Goal: Task Accomplishment & Management: Manage account settings

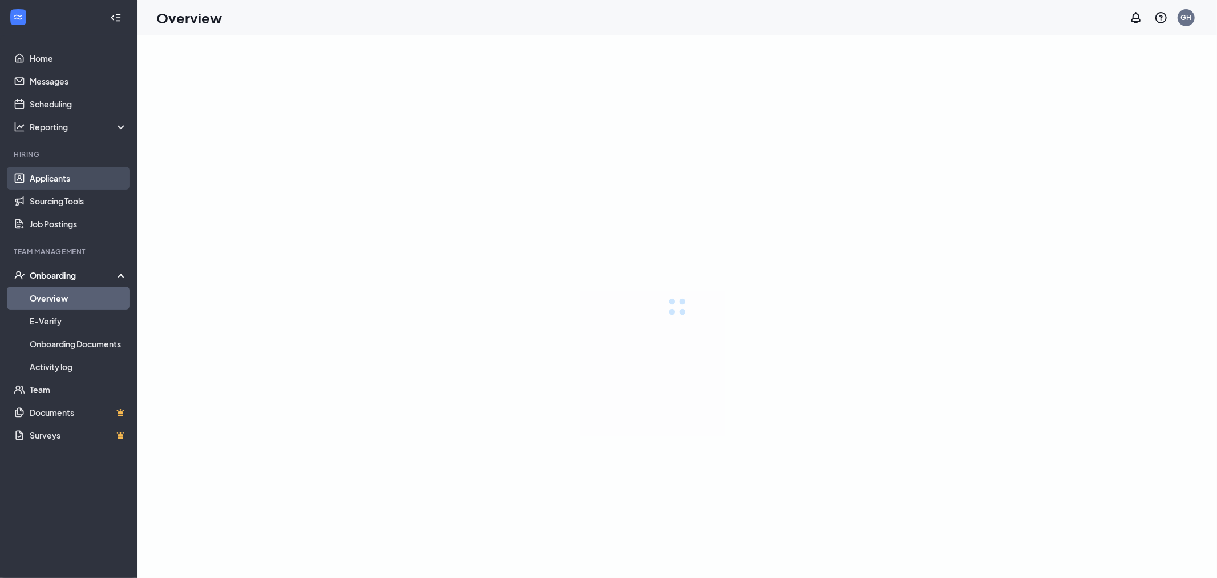
click at [58, 172] on link "Applicants" at bounding box center [79, 178] width 98 height 23
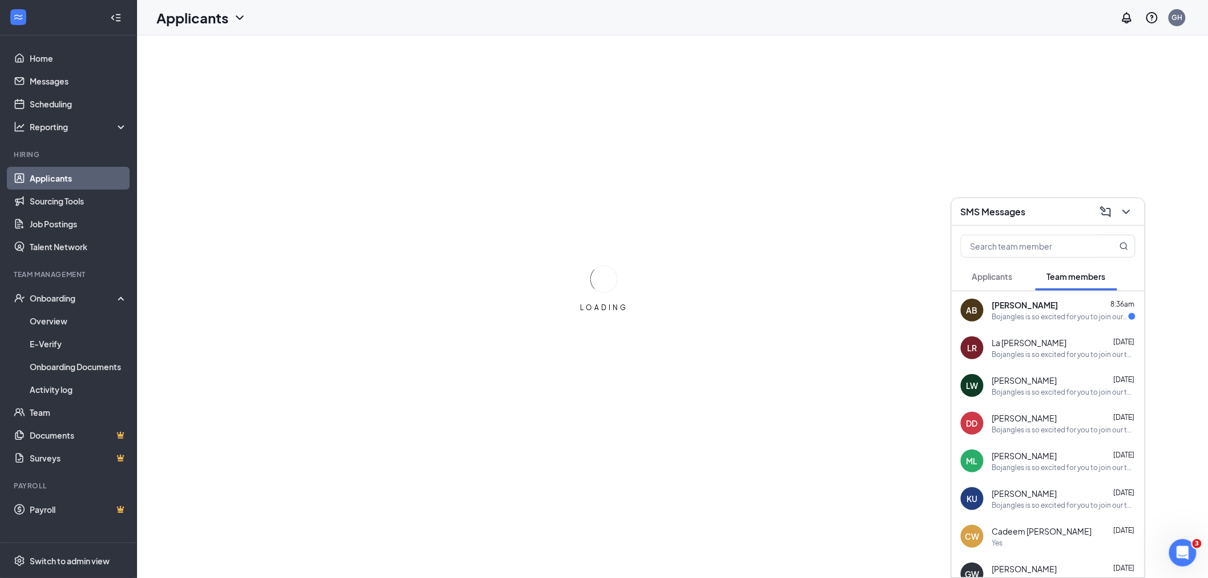
click at [976, 287] on button "Applicants" at bounding box center [991, 276] width 63 height 29
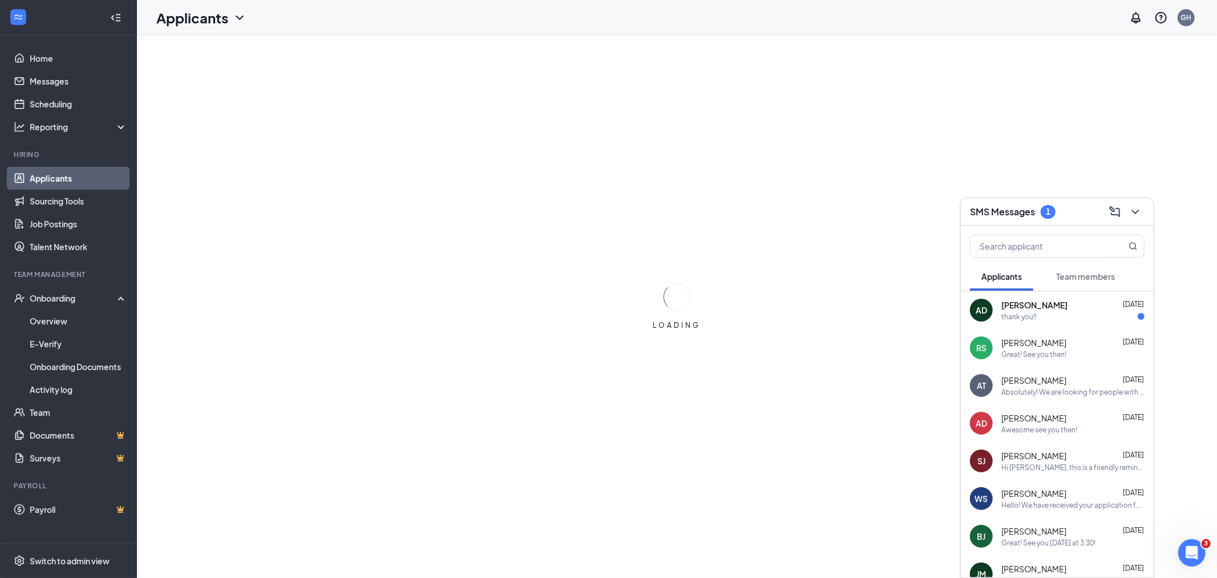
click at [1086, 275] on span "Team members" at bounding box center [1085, 276] width 59 height 10
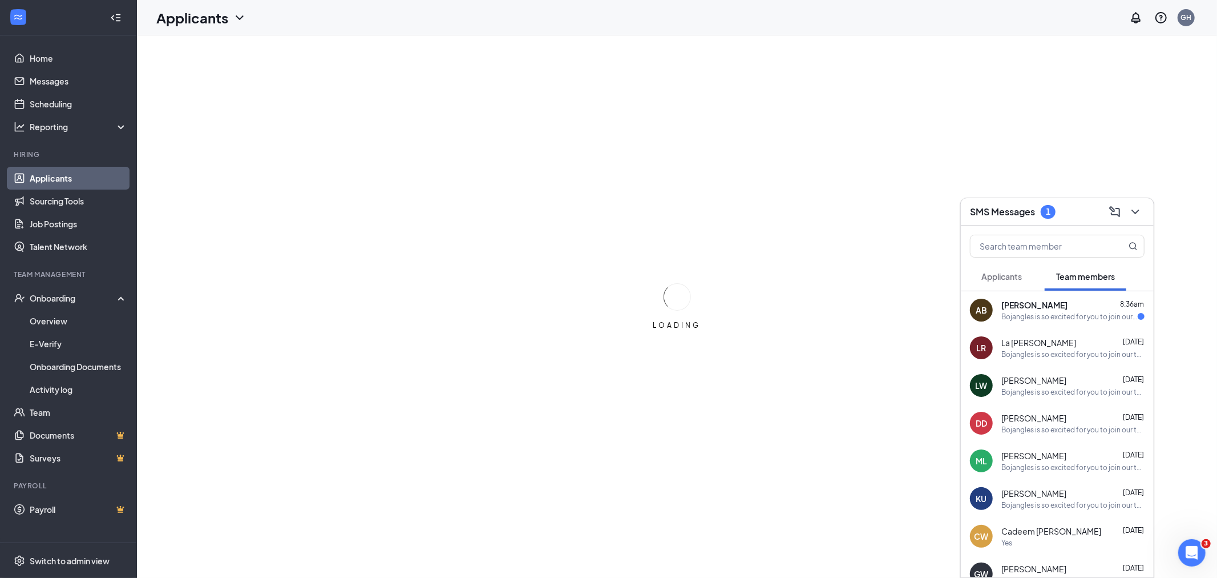
click at [1063, 303] on span "[PERSON_NAME]" at bounding box center [1035, 304] width 66 height 11
click at [1024, 284] on button "Applicants" at bounding box center [1001, 276] width 63 height 29
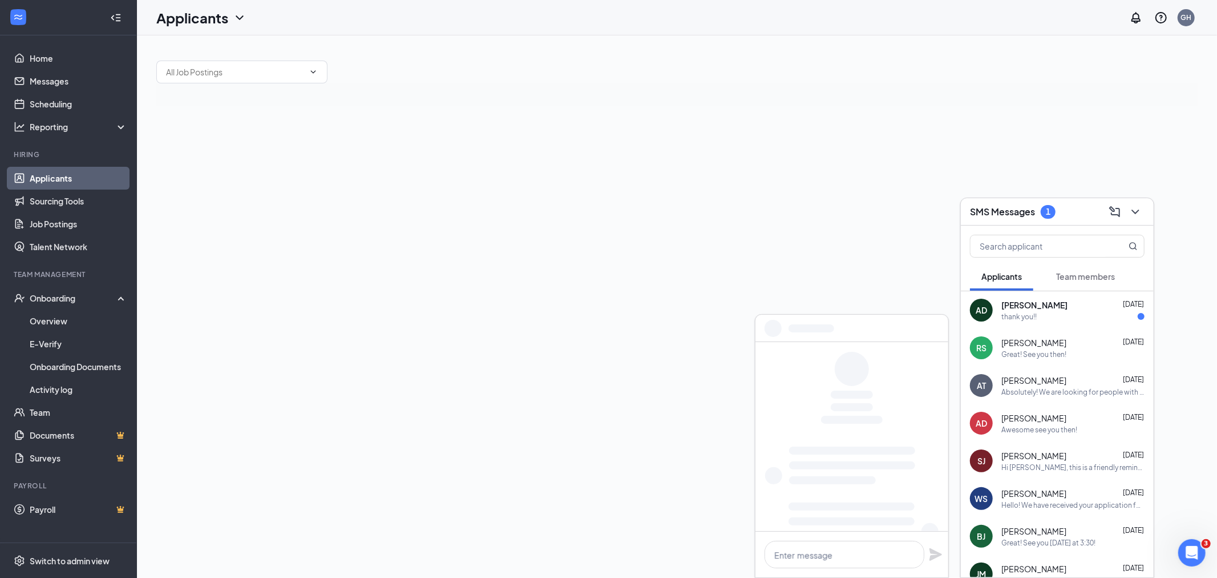
click at [1025, 303] on span "[PERSON_NAME]" at bounding box center [1035, 304] width 66 height 11
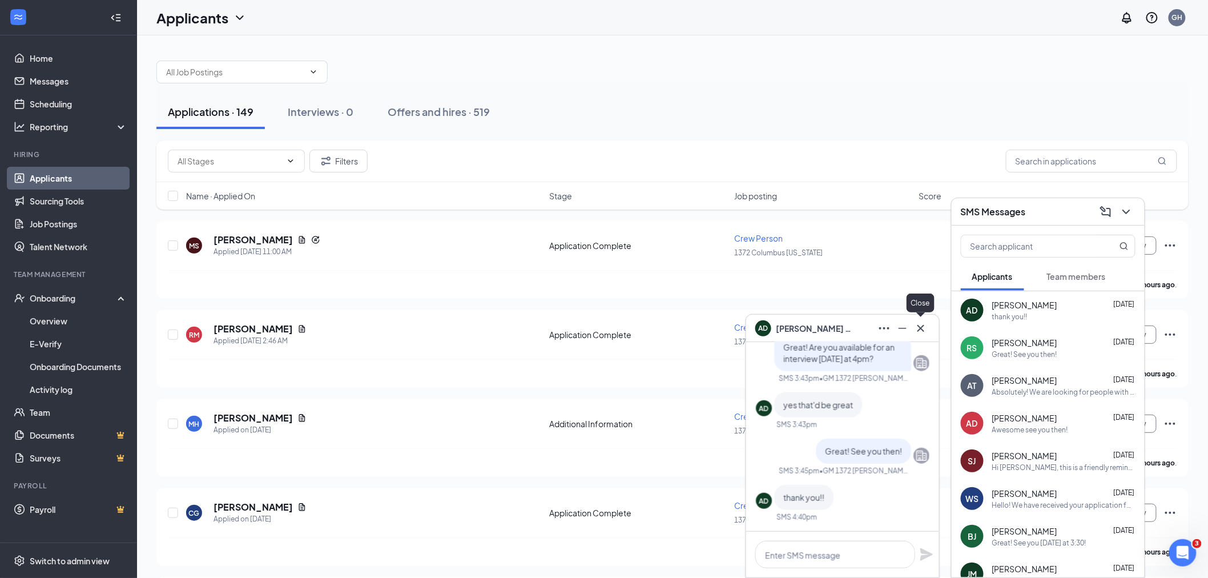
click at [926, 321] on icon "Cross" at bounding box center [921, 328] width 14 height 14
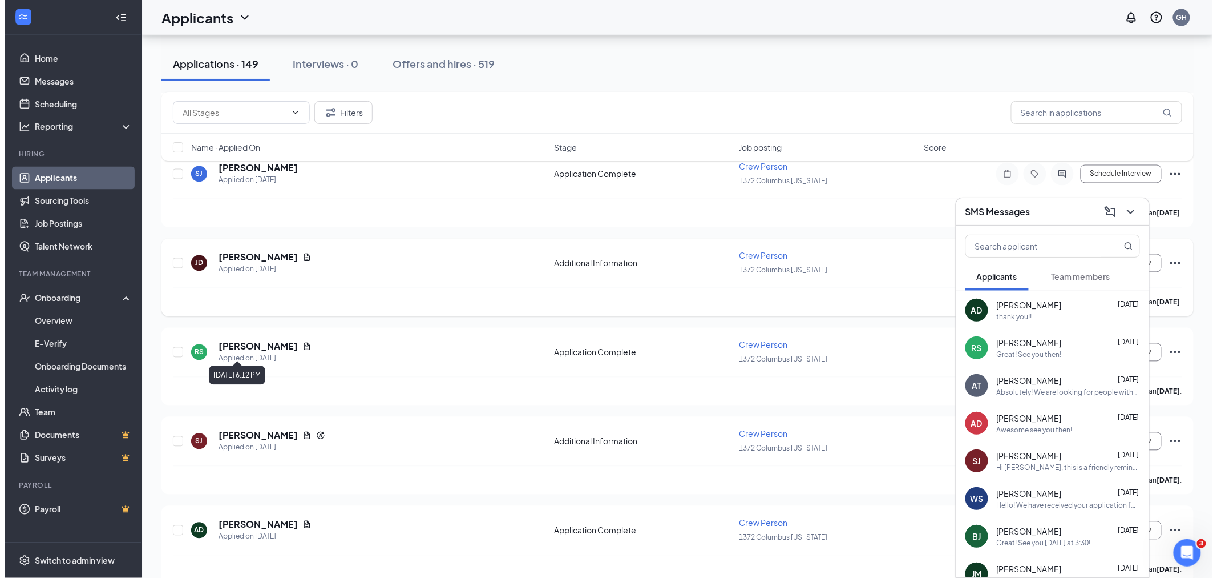
scroll to position [761, 0]
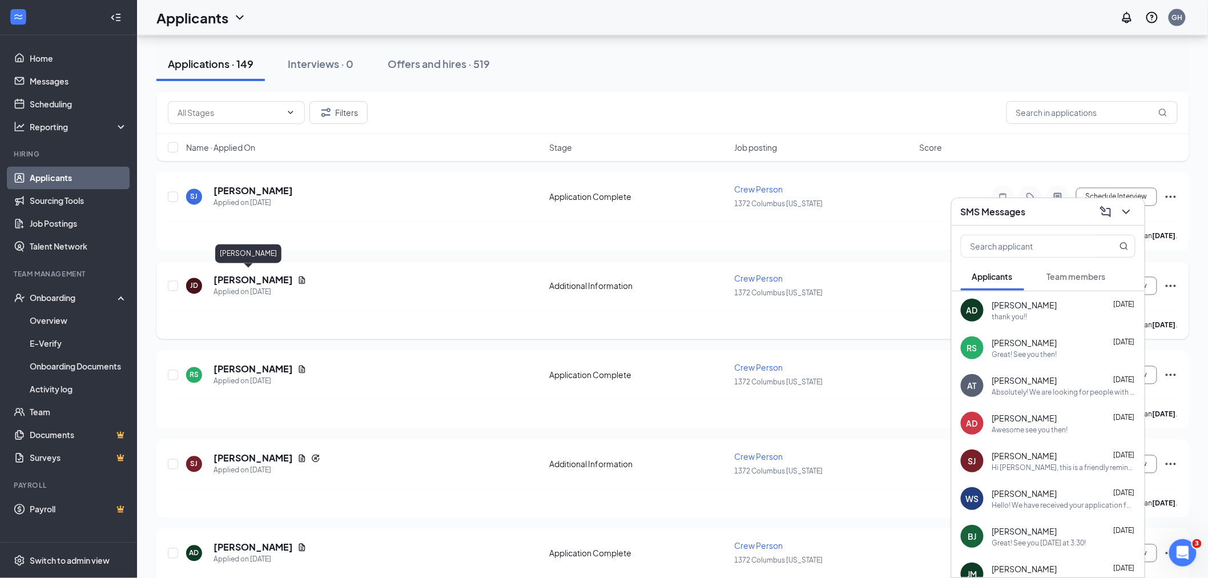
click at [244, 274] on h5 "[PERSON_NAME]" at bounding box center [252, 280] width 79 height 13
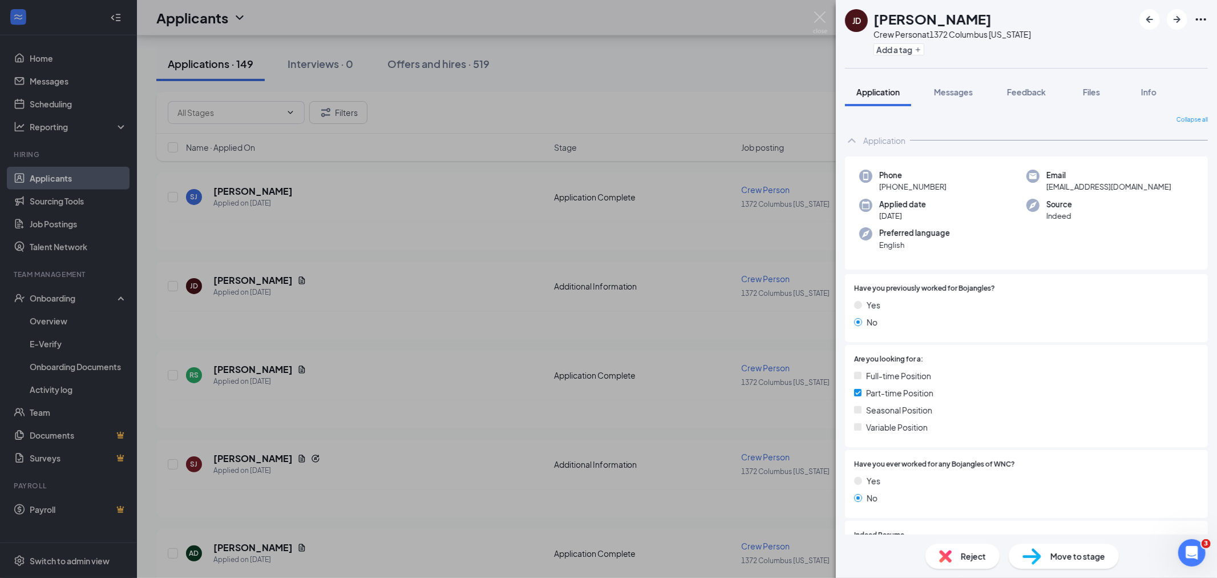
click at [1127, 310] on div "Have you previously worked for Bojangles? Yes No" at bounding box center [1026, 308] width 345 height 50
